Goal: Navigation & Orientation: Understand site structure

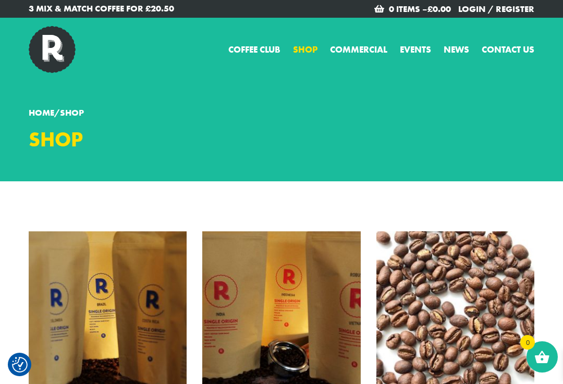
checkbox input "true"
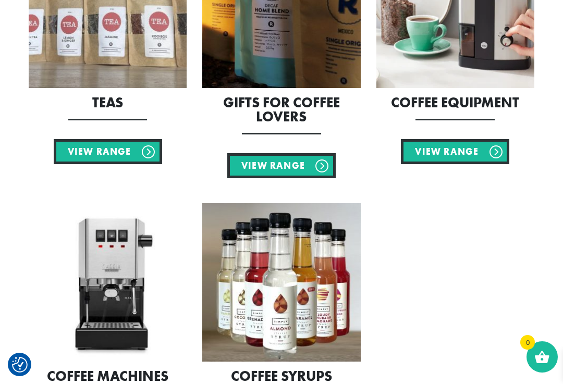
scroll to position [817, 0]
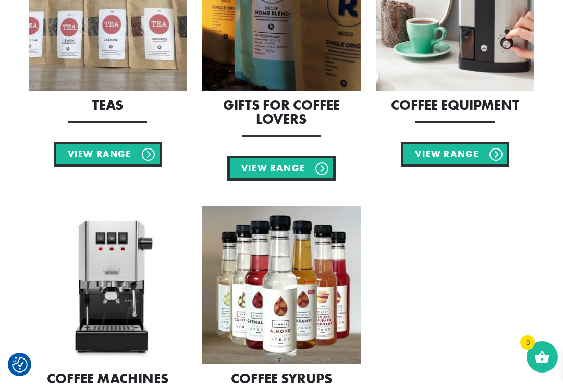
click at [457, 156] on link "View Range" at bounding box center [455, 154] width 108 height 25
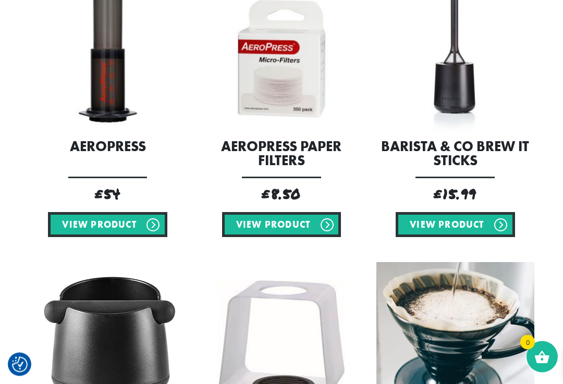
scroll to position [286, 0]
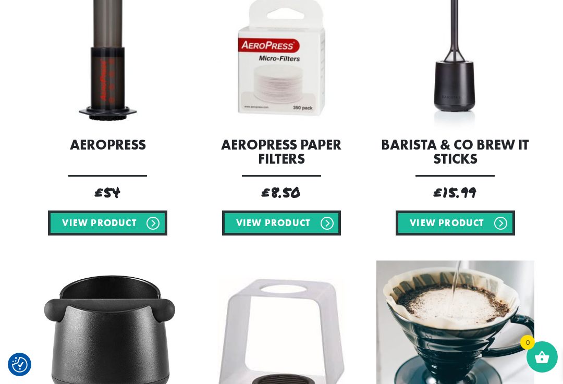
click at [123, 227] on link "View product" at bounding box center [107, 223] width 119 height 25
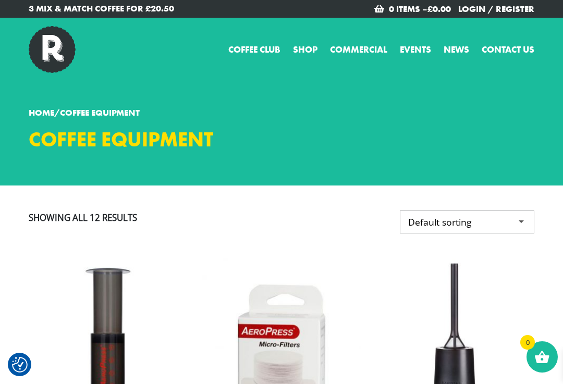
click at [419, 46] on link "Events" at bounding box center [415, 50] width 31 height 14
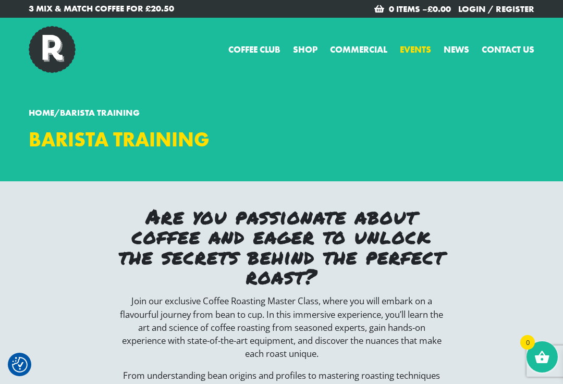
click at [455, 53] on link "News" at bounding box center [456, 50] width 26 height 14
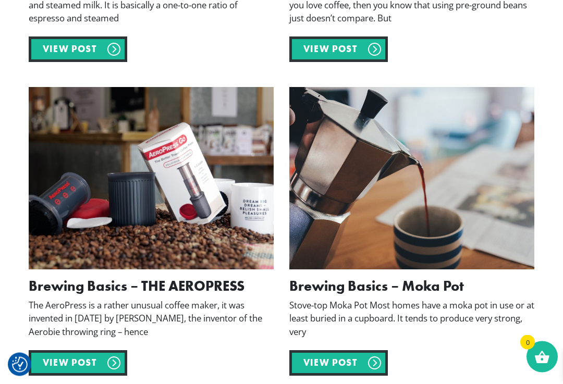
scroll to position [747, 0]
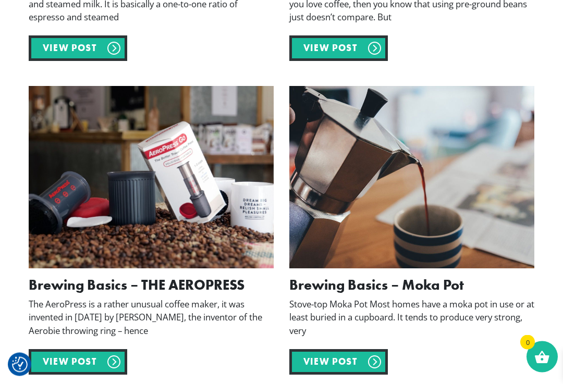
click at [107, 362] on link "View post" at bounding box center [78, 362] width 98 height 25
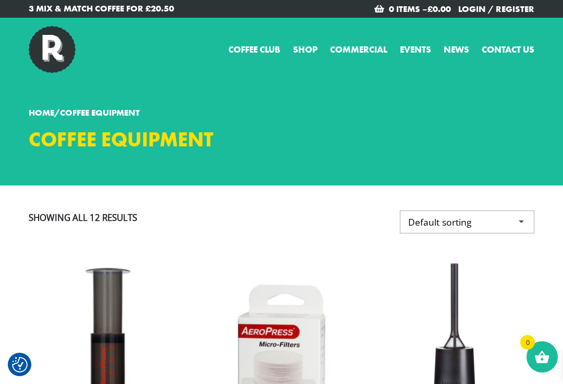
checkbox input "true"
